Goal: Task Accomplishment & Management: Manage account settings

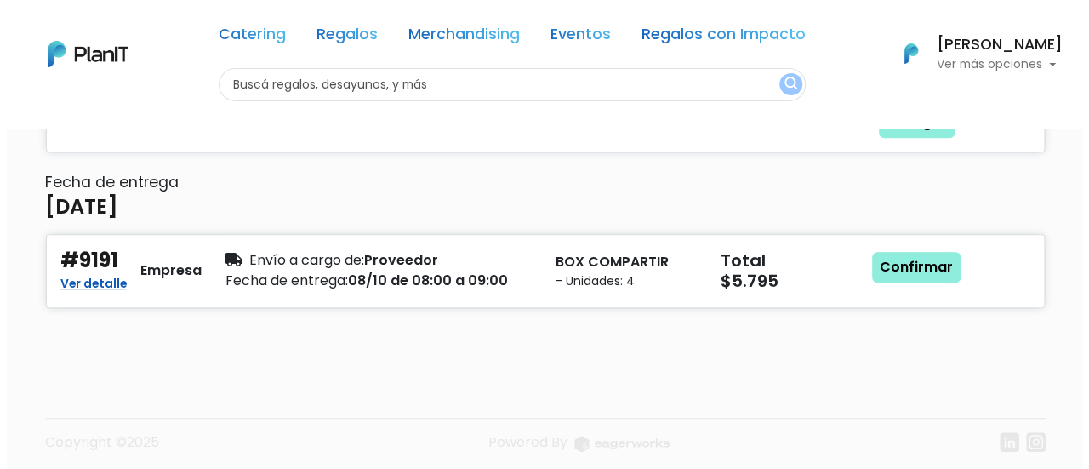
scroll to position [300, 0]
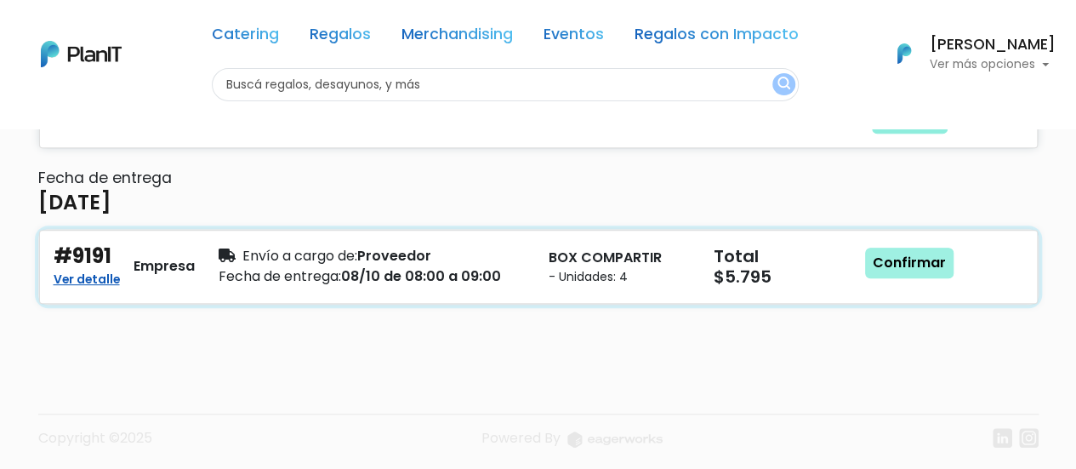
click at [906, 257] on link "Confirmar" at bounding box center [909, 262] width 88 height 31
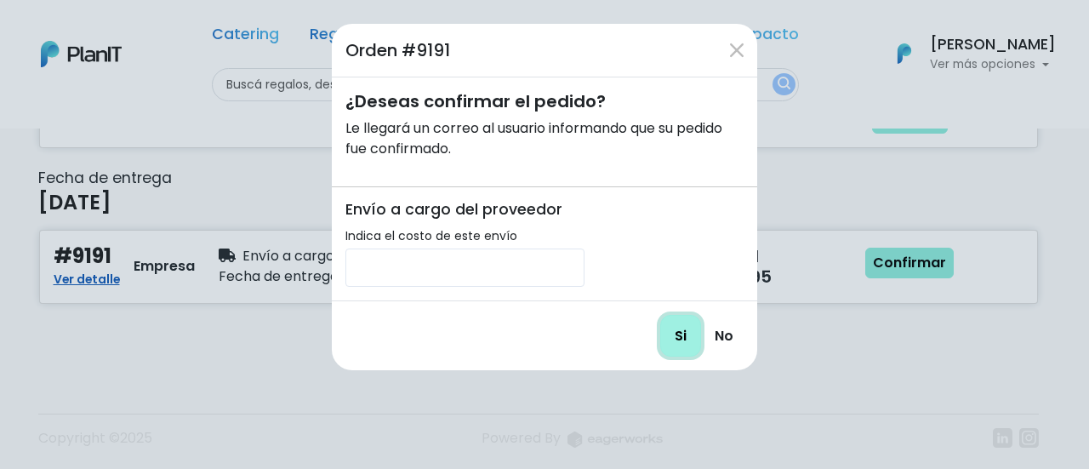
click at [678, 334] on input "Si" at bounding box center [680, 336] width 41 height 42
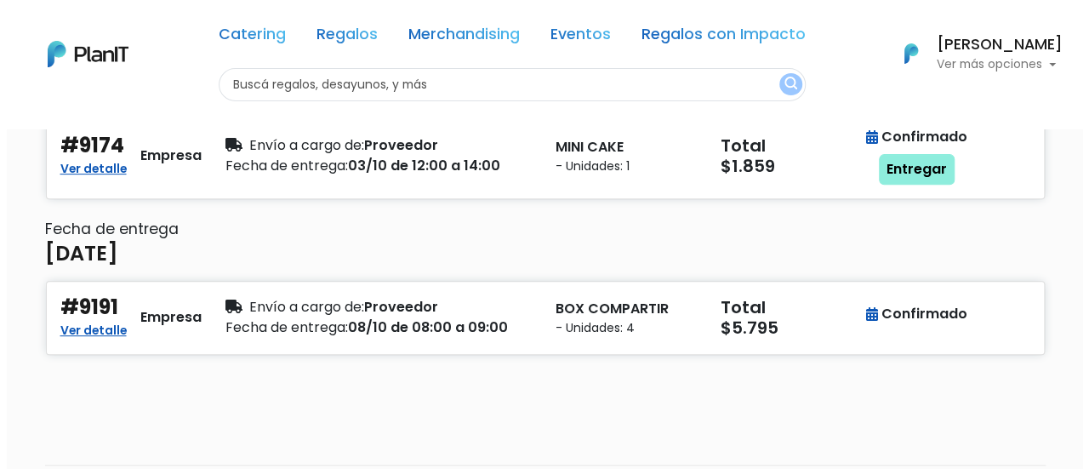
scroll to position [247, 0]
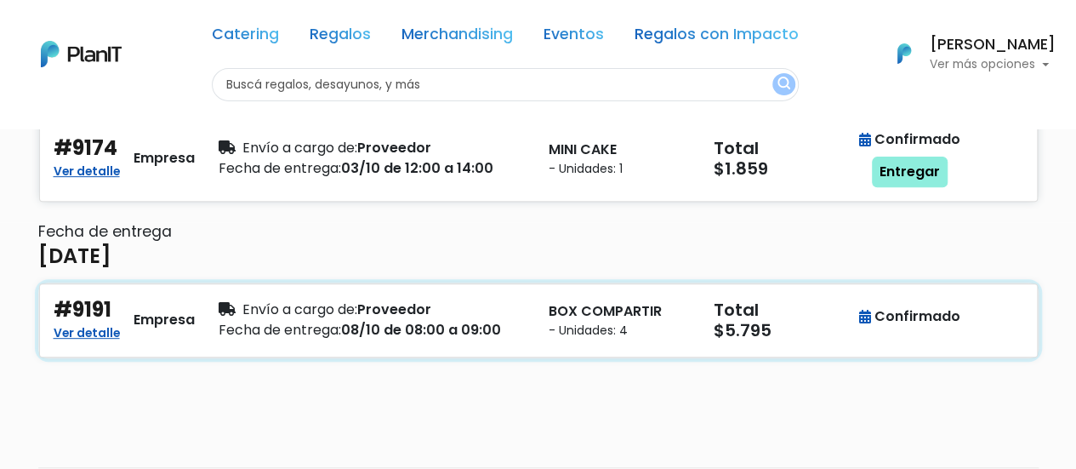
click at [524, 320] on div "Fecha de entrega: 08/10 de 08:00 a 09:00" at bounding box center [374, 330] width 310 height 20
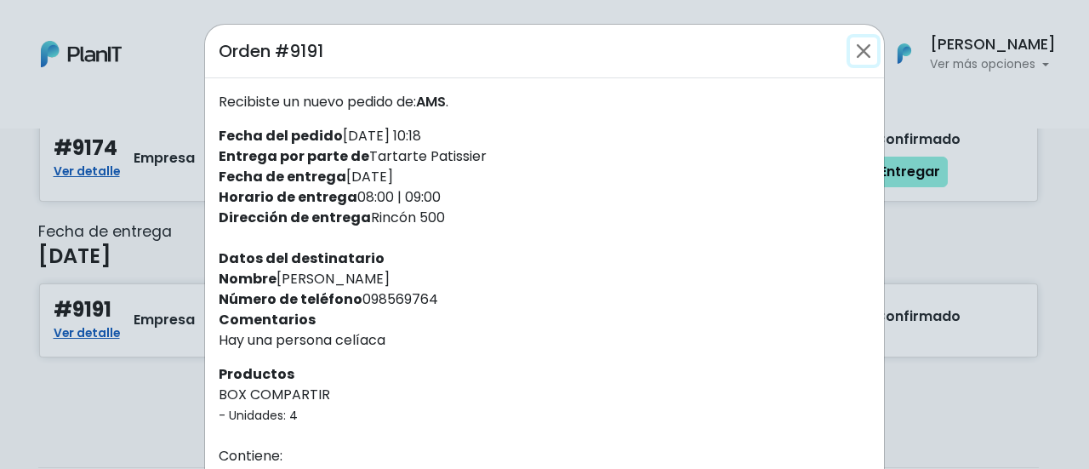
click at [856, 54] on button "Close" at bounding box center [863, 50] width 27 height 27
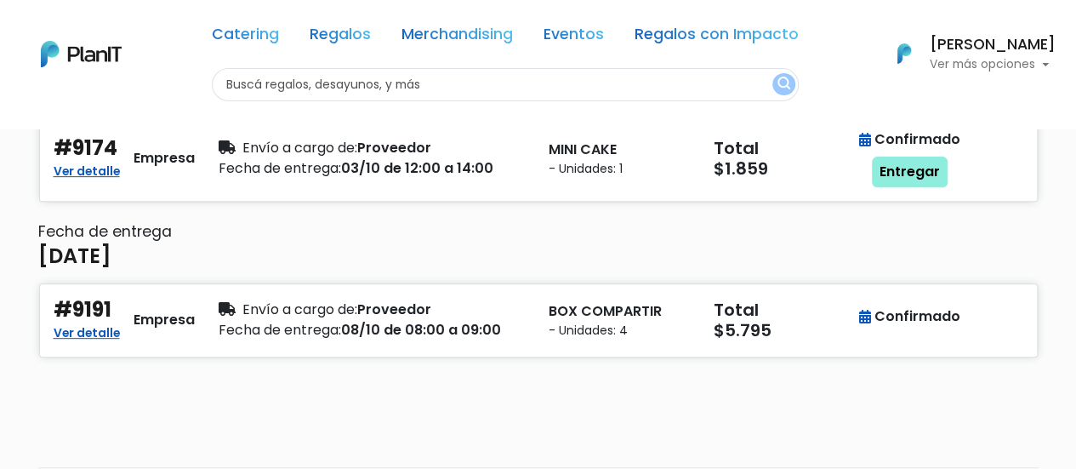
click at [956, 231] on h6 "Fecha de entrega" at bounding box center [538, 232] width 1000 height 18
click at [77, 169] on link "Ver detalle" at bounding box center [87, 169] width 66 height 20
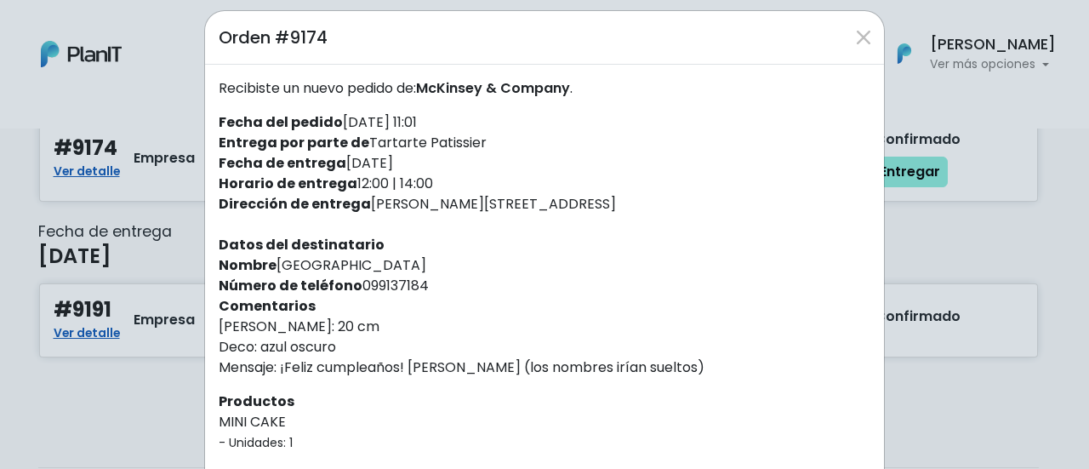
scroll to position [0, 0]
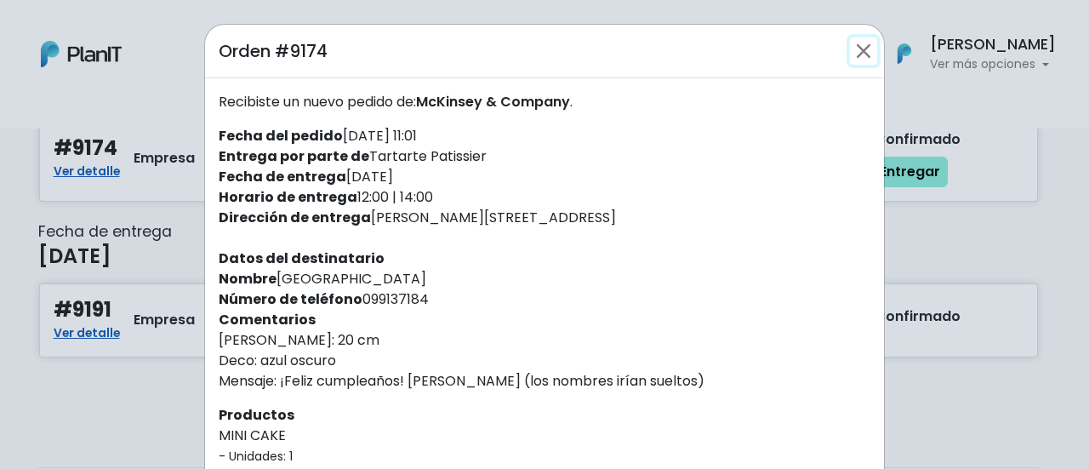
click at [856, 50] on button "Close" at bounding box center [863, 50] width 27 height 27
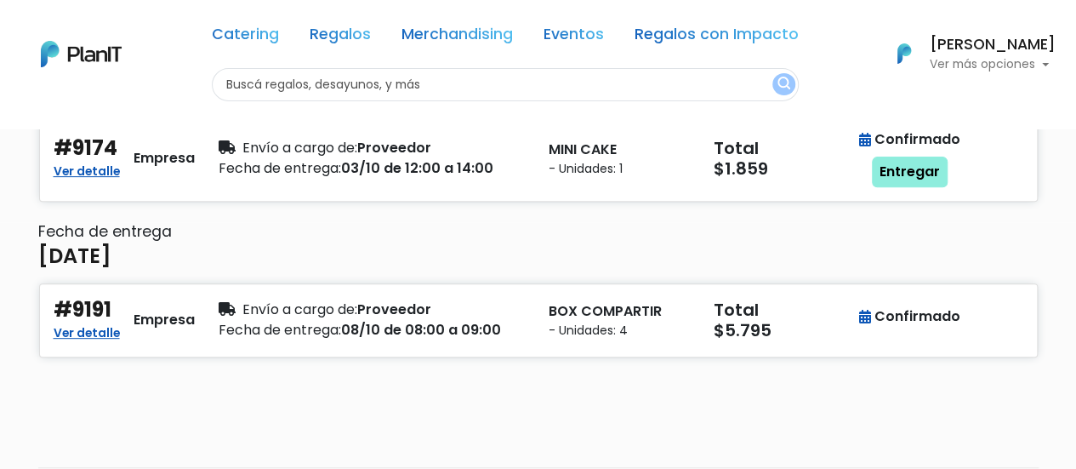
click at [614, 232] on h6 "Fecha de entrega" at bounding box center [538, 232] width 1000 height 18
click at [926, 170] on link "Entregar" at bounding box center [910, 171] width 76 height 31
click at [924, 175] on link "Entregar" at bounding box center [910, 171] width 76 height 31
click at [903, 173] on link "Entregar" at bounding box center [910, 171] width 76 height 31
click at [891, 142] on div "Confirmado" at bounding box center [909, 139] width 101 height 20
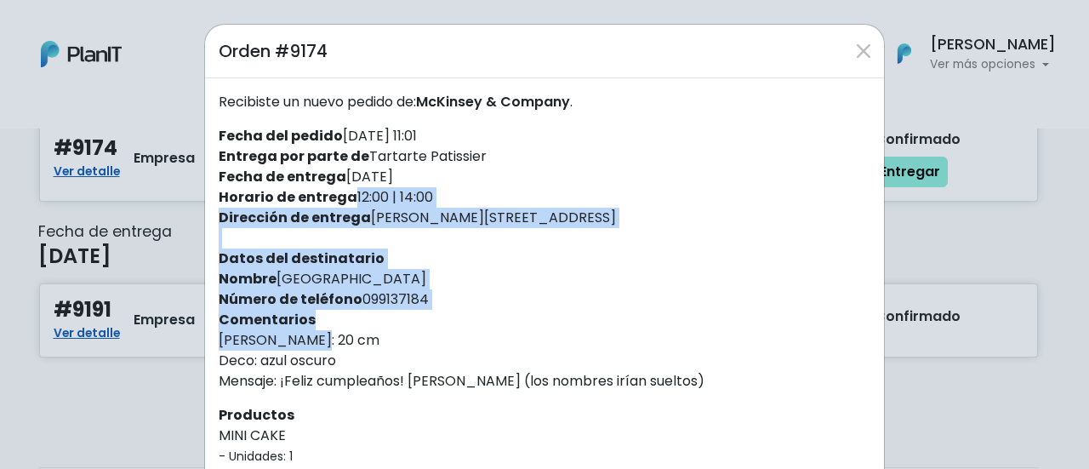
drag, startPoint x: 872, startPoint y: 205, endPoint x: 874, endPoint y: 315, distance: 110.6
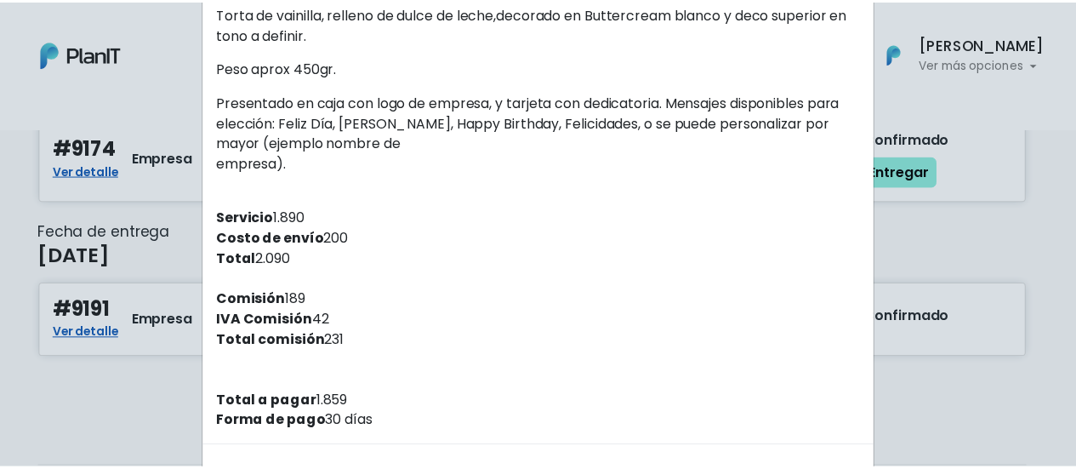
scroll to position [552, 0]
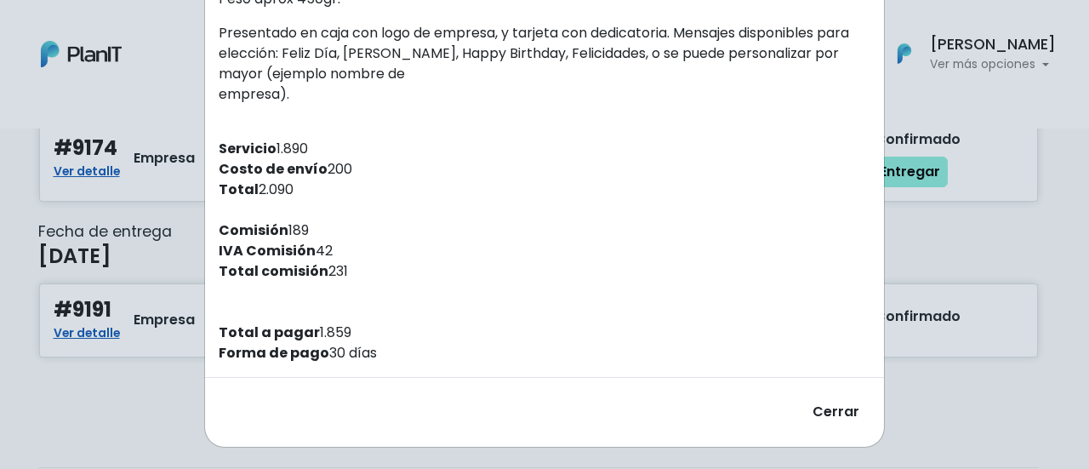
click at [1049, 246] on div "Orden #9174 Recibiste un nuevo pedido de: [PERSON_NAME] & Company . Fecha del p…" at bounding box center [544, 234] width 1089 height 469
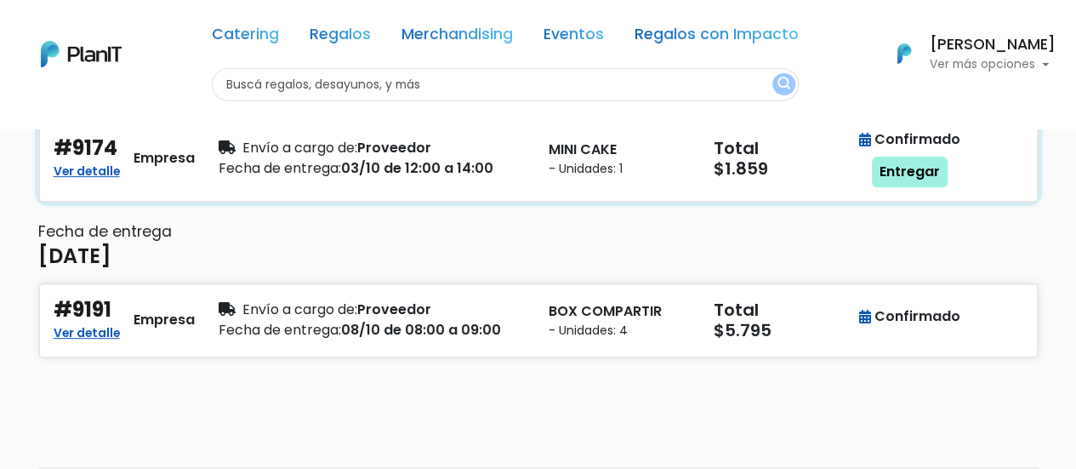
click at [893, 168] on link "Entregar" at bounding box center [910, 171] width 76 height 31
click at [928, 173] on link "Entregar" at bounding box center [910, 171] width 76 height 31
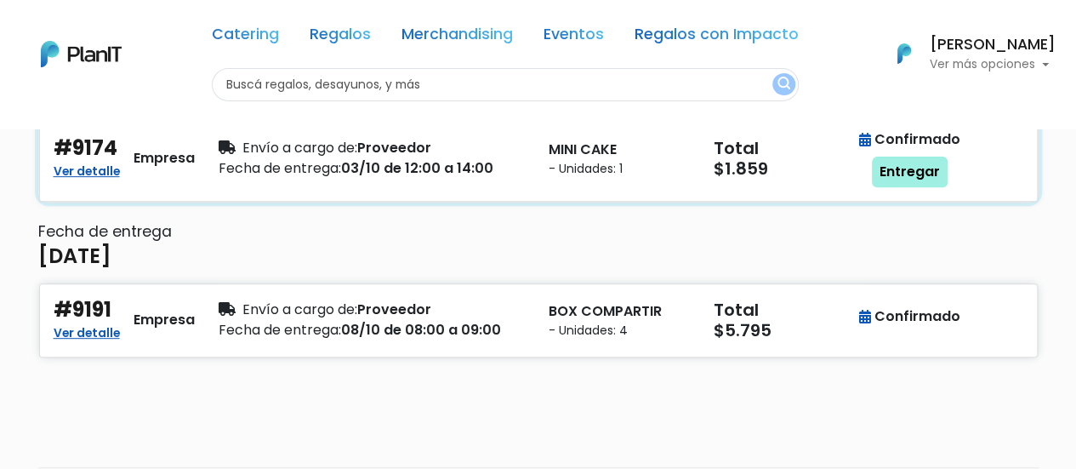
click at [928, 173] on link "Entregar" at bounding box center [910, 171] width 76 height 31
